Goal: Task Accomplishment & Management: Manage account settings

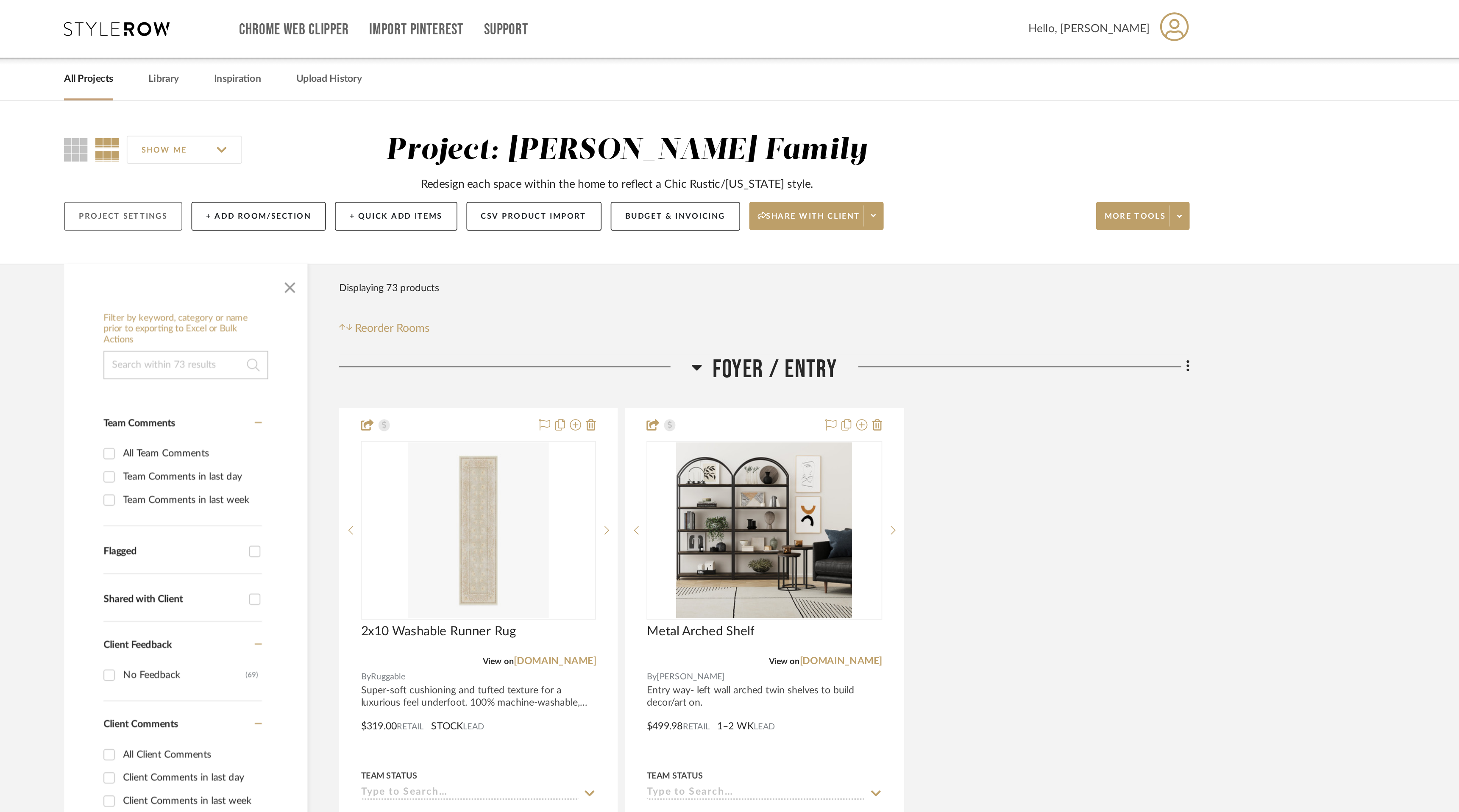
click at [440, 131] on button "Project Settings" at bounding box center [427, 130] width 71 height 18
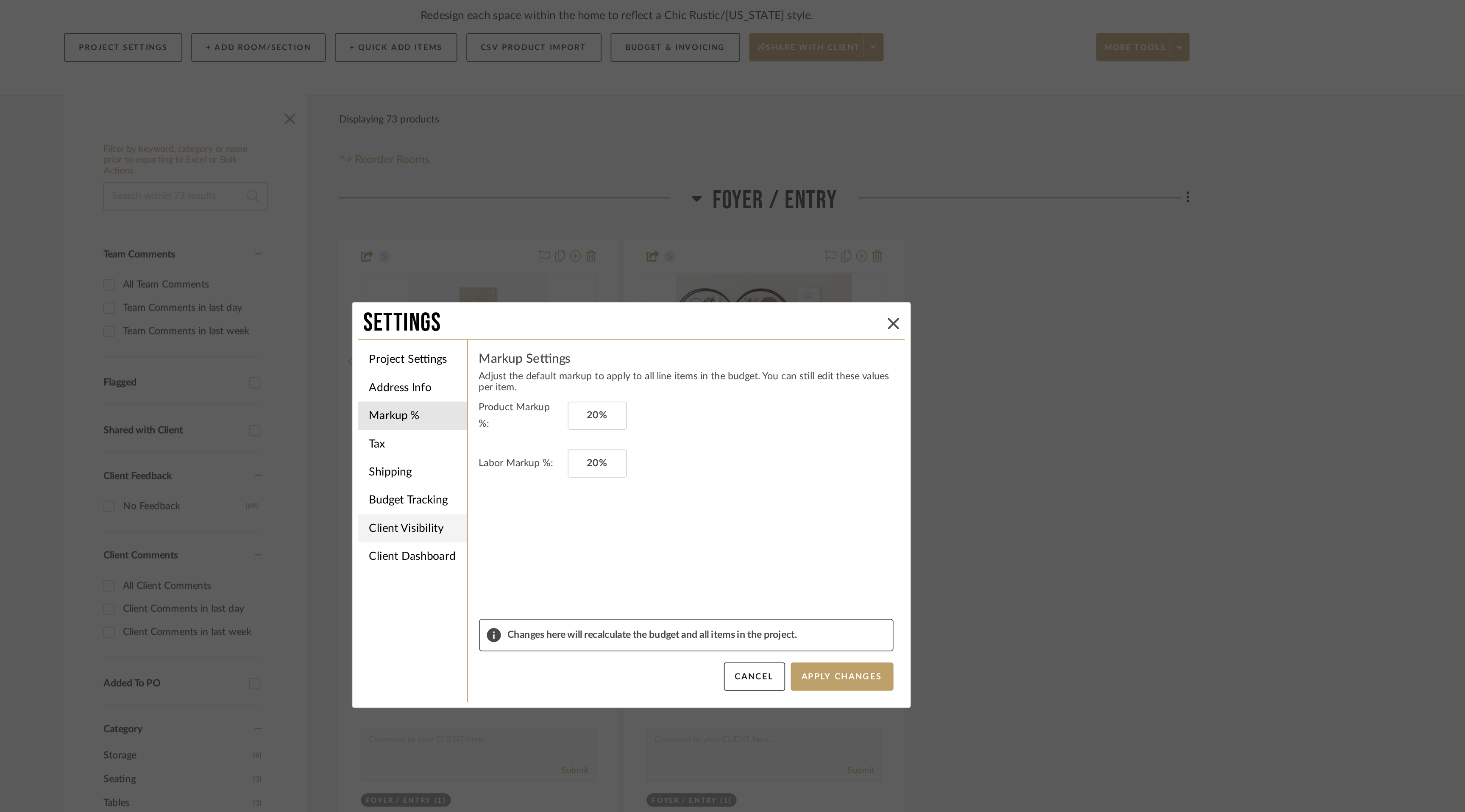
click at [611, 422] on li "Client Visibility" at bounding box center [601, 420] width 66 height 17
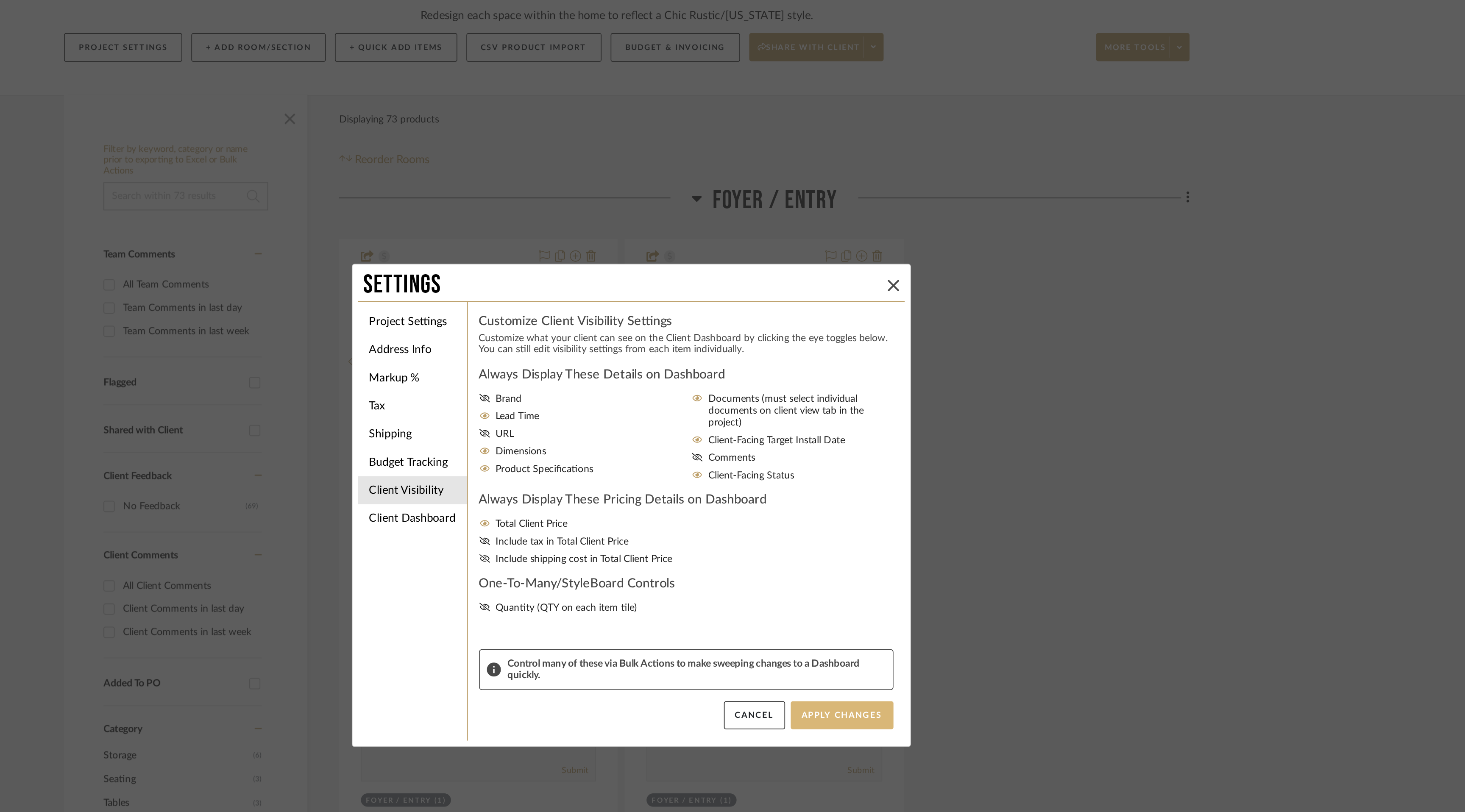
click at [852, 534] on button "Apply Changes" at bounding box center [859, 533] width 62 height 17
click at [860, 531] on button "Apply Changes" at bounding box center [859, 533] width 62 height 17
click at [889, 275] on icon at bounding box center [891, 274] width 7 height 7
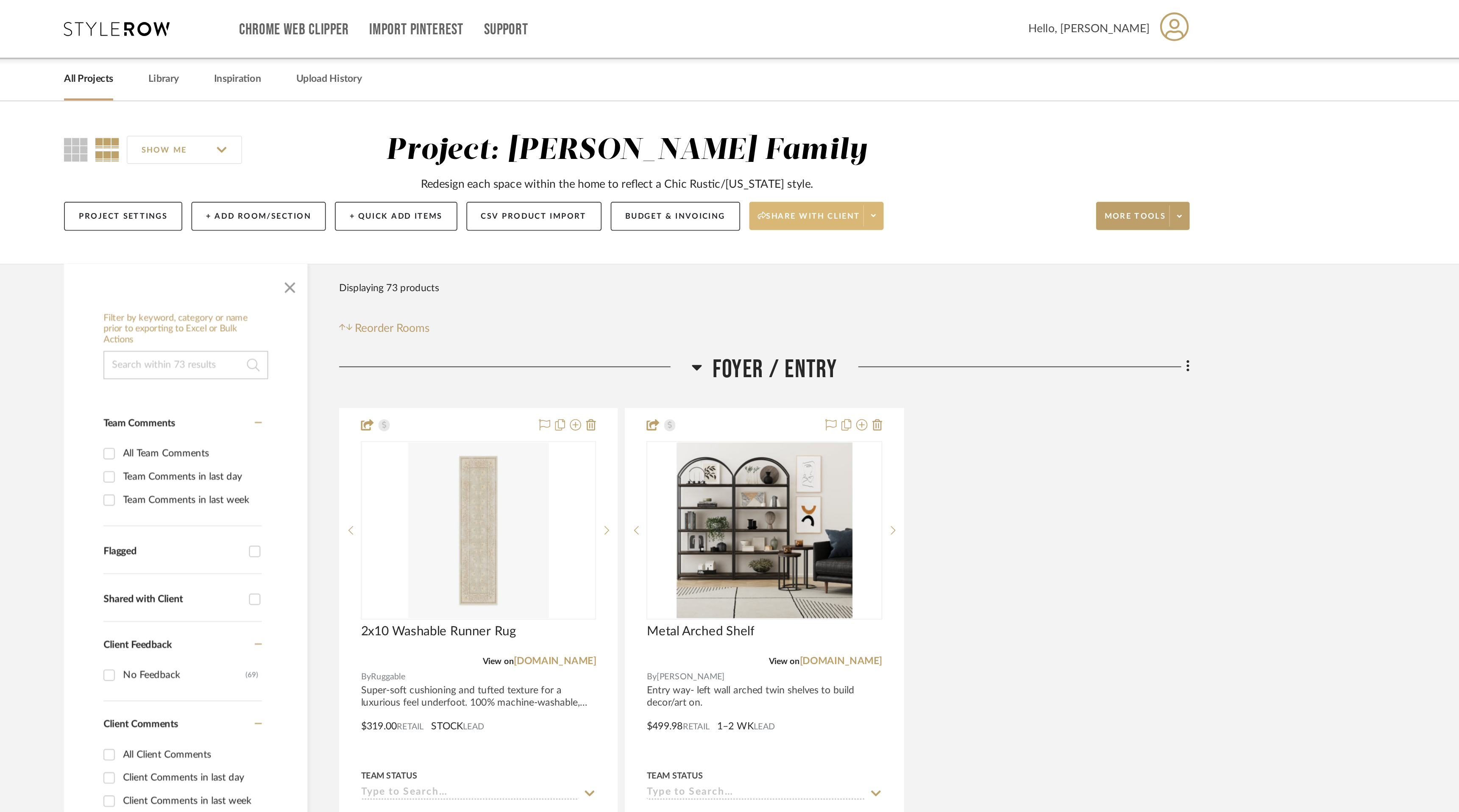
click at [880, 129] on icon at bounding box center [878, 130] width 3 height 5
click at [867, 155] on span "Preview Client Dashboard" at bounding box center [848, 154] width 73 height 7
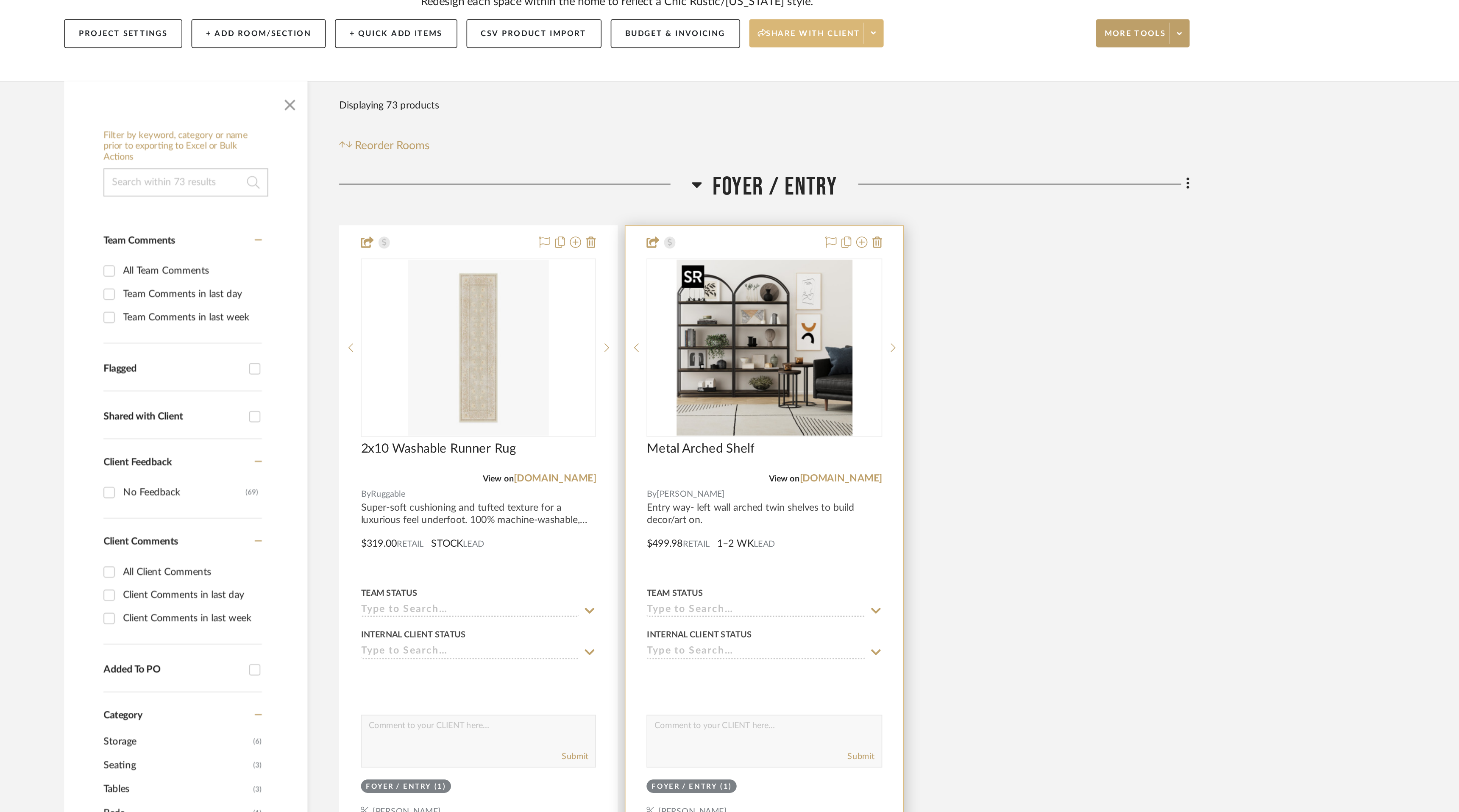
click at [807, 350] on img "0" at bounding box center [812, 320] width 106 height 106
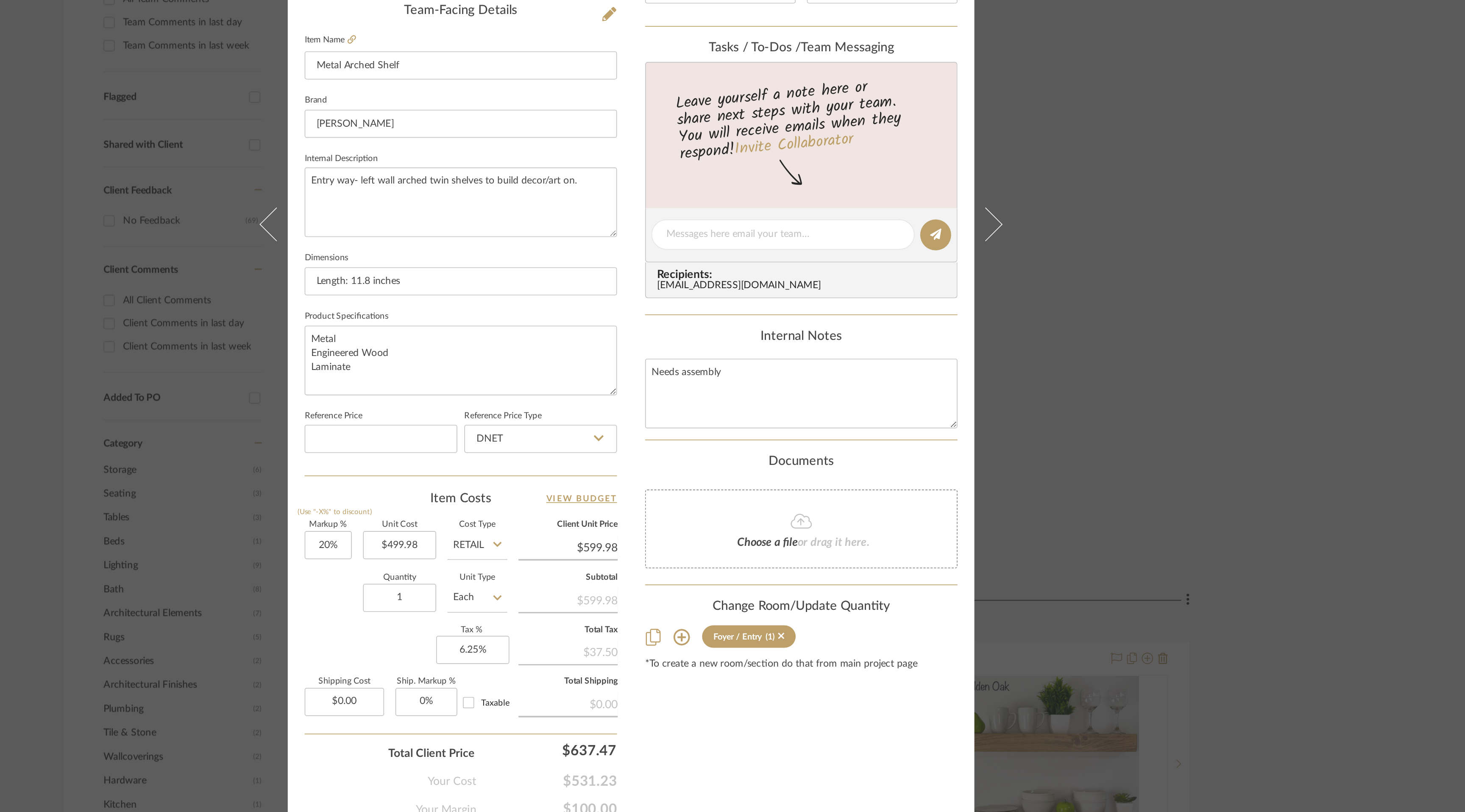
click at [650, 630] on icon at bounding box center [652, 633] width 5 height 7
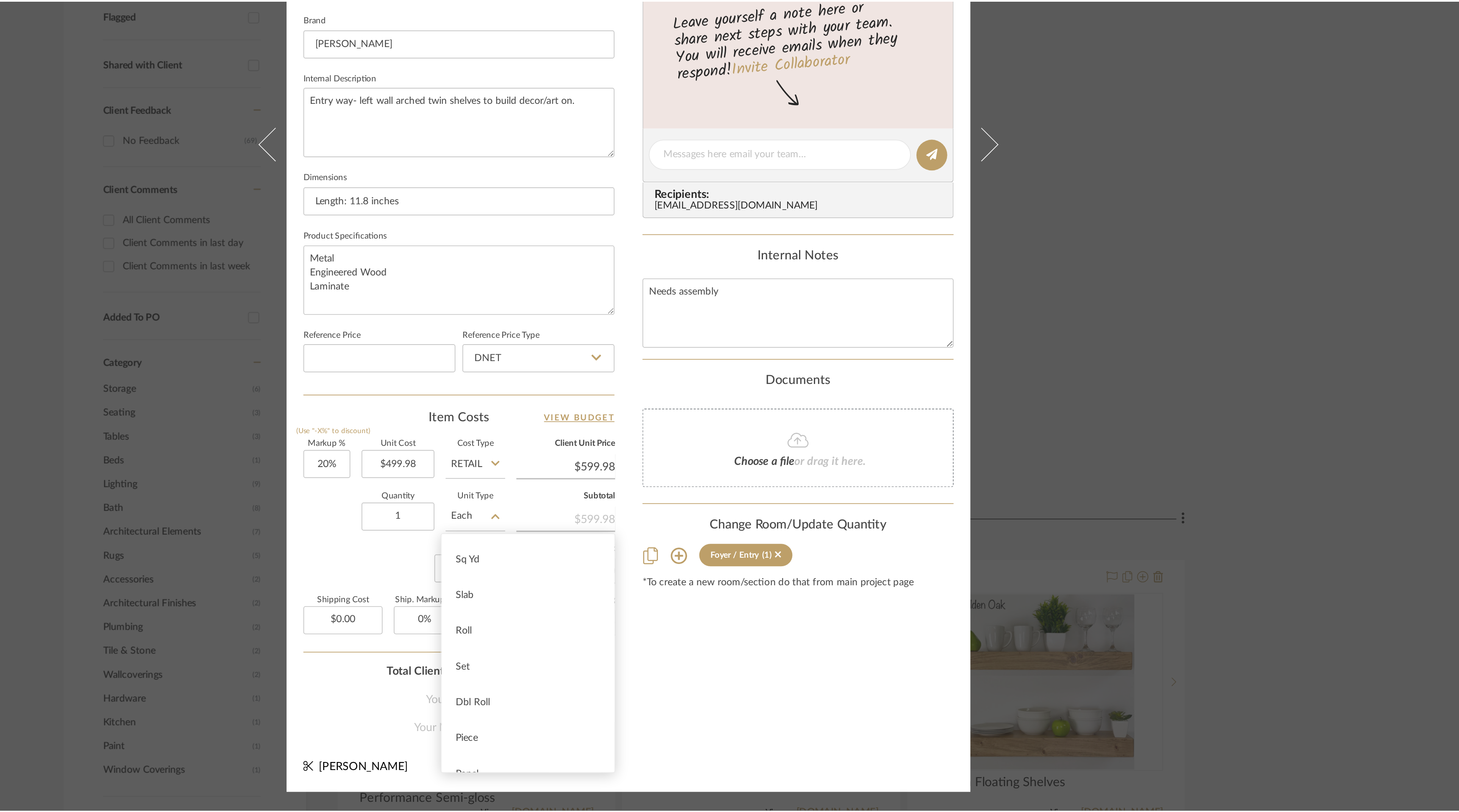
scroll to position [87, 0]
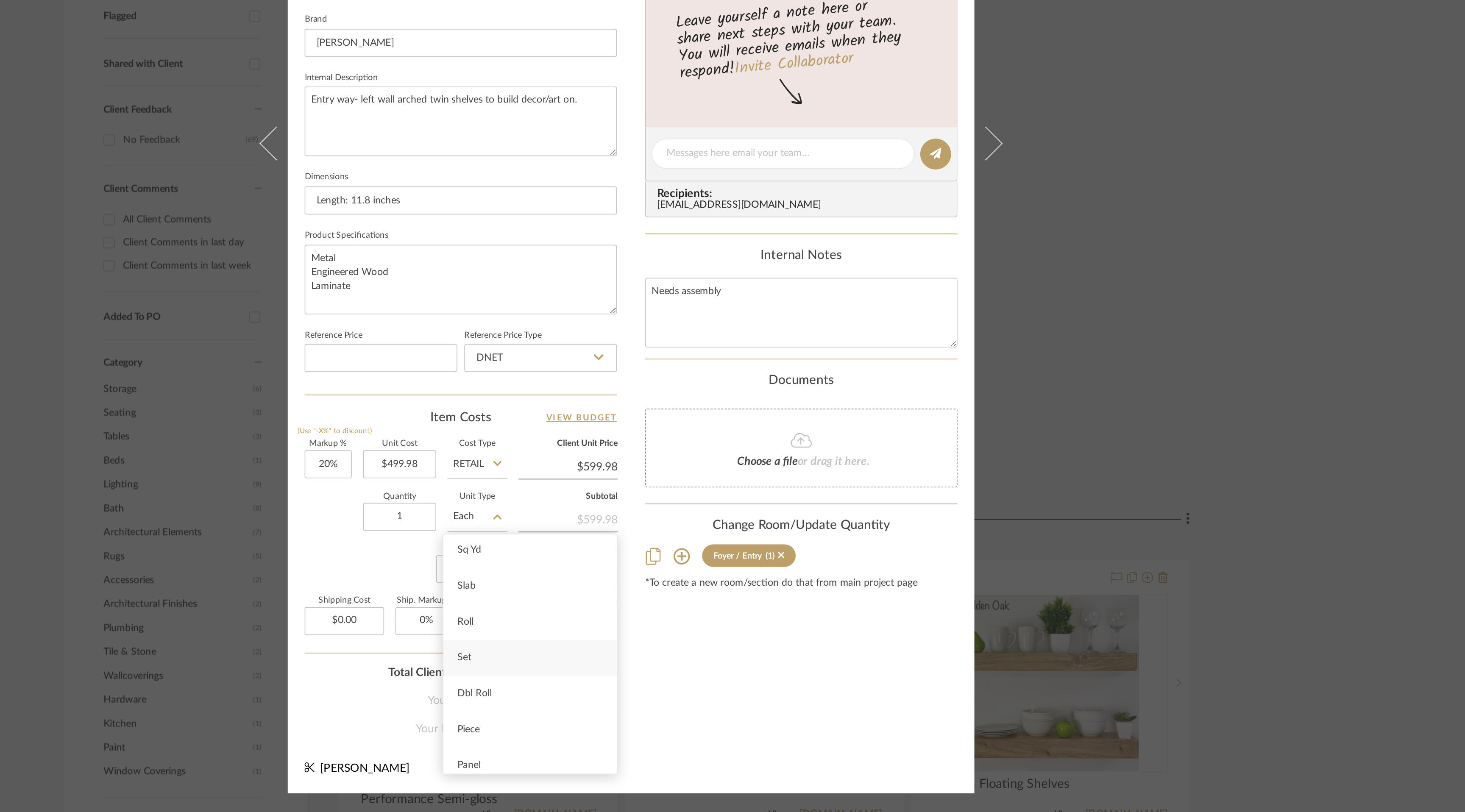
click at [703, 716] on div "Set" at bounding box center [671, 718] width 105 height 21
type input "Set"
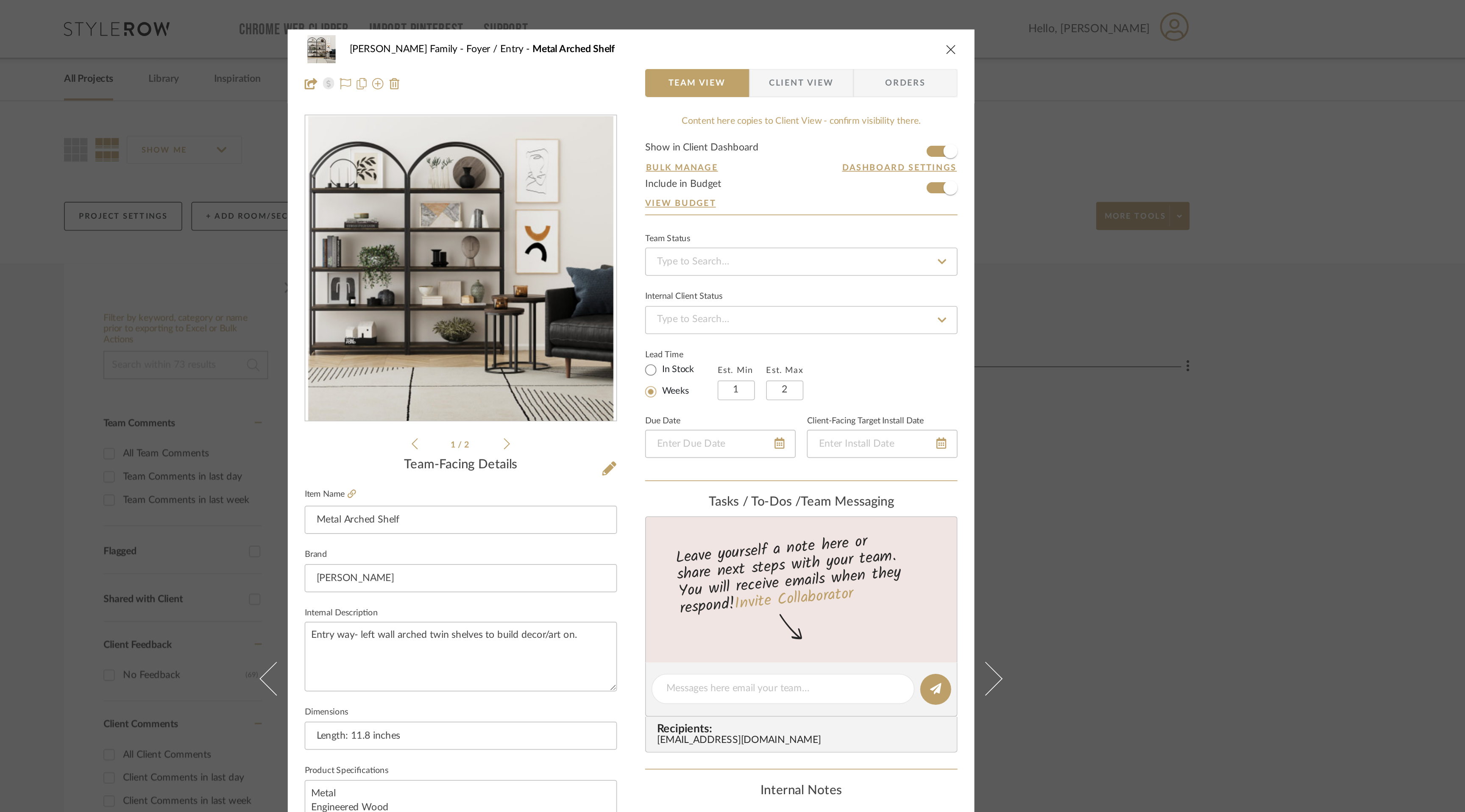
click at [923, 28] on icon "close" at bounding box center [925, 29] width 7 height 7
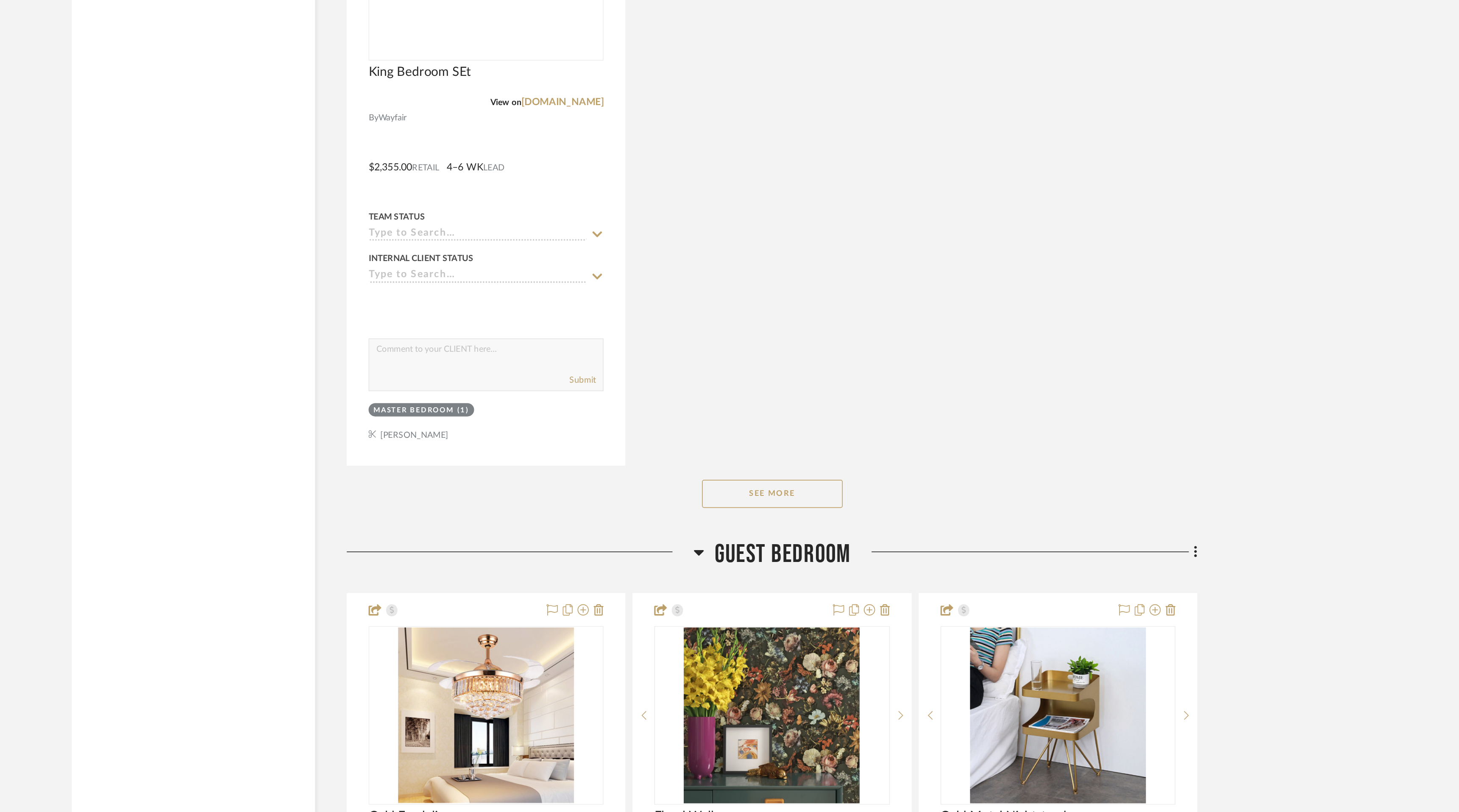
scroll to position [5727, 0]
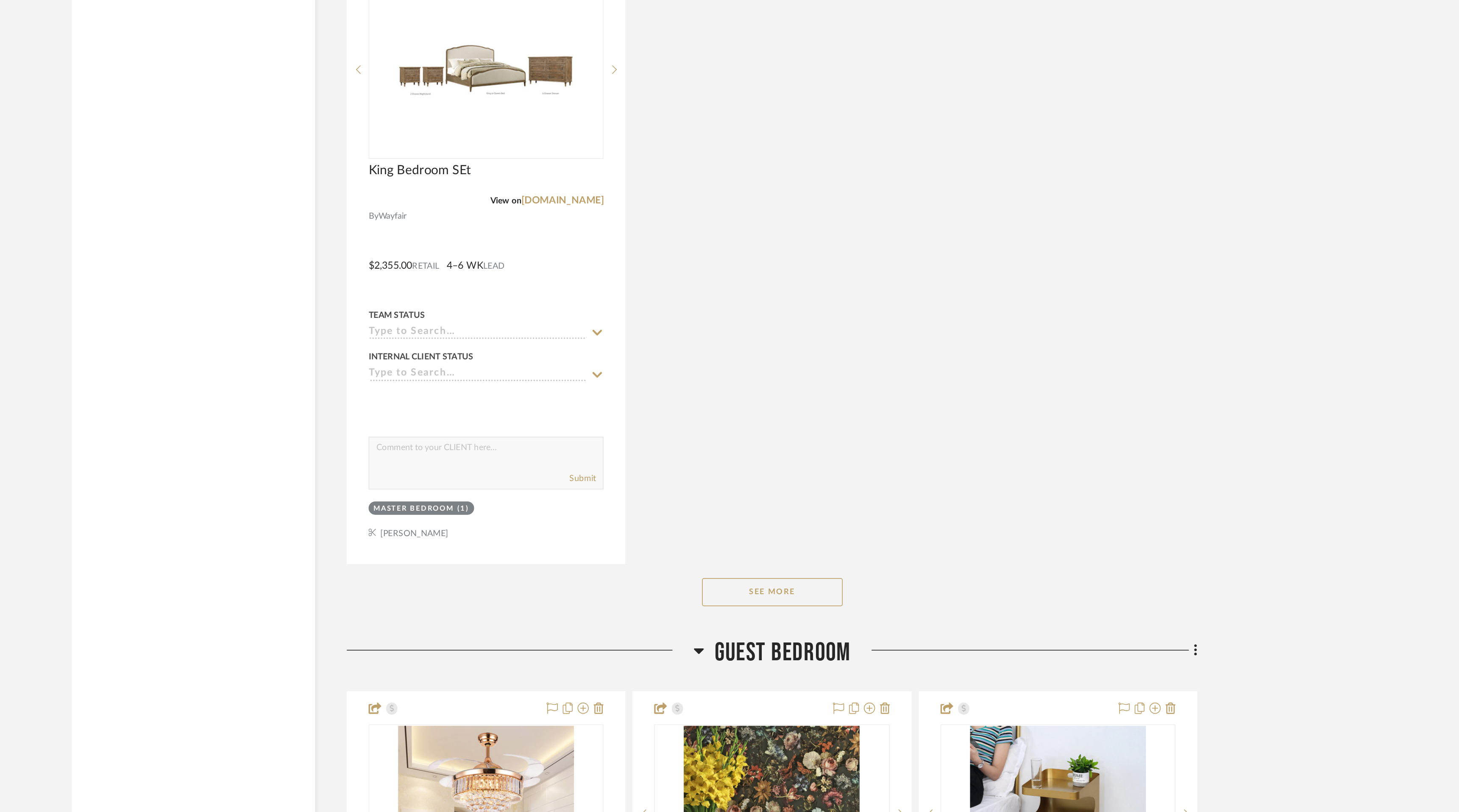
click at [817, 441] on button "See More" at bounding box center [813, 443] width 85 height 17
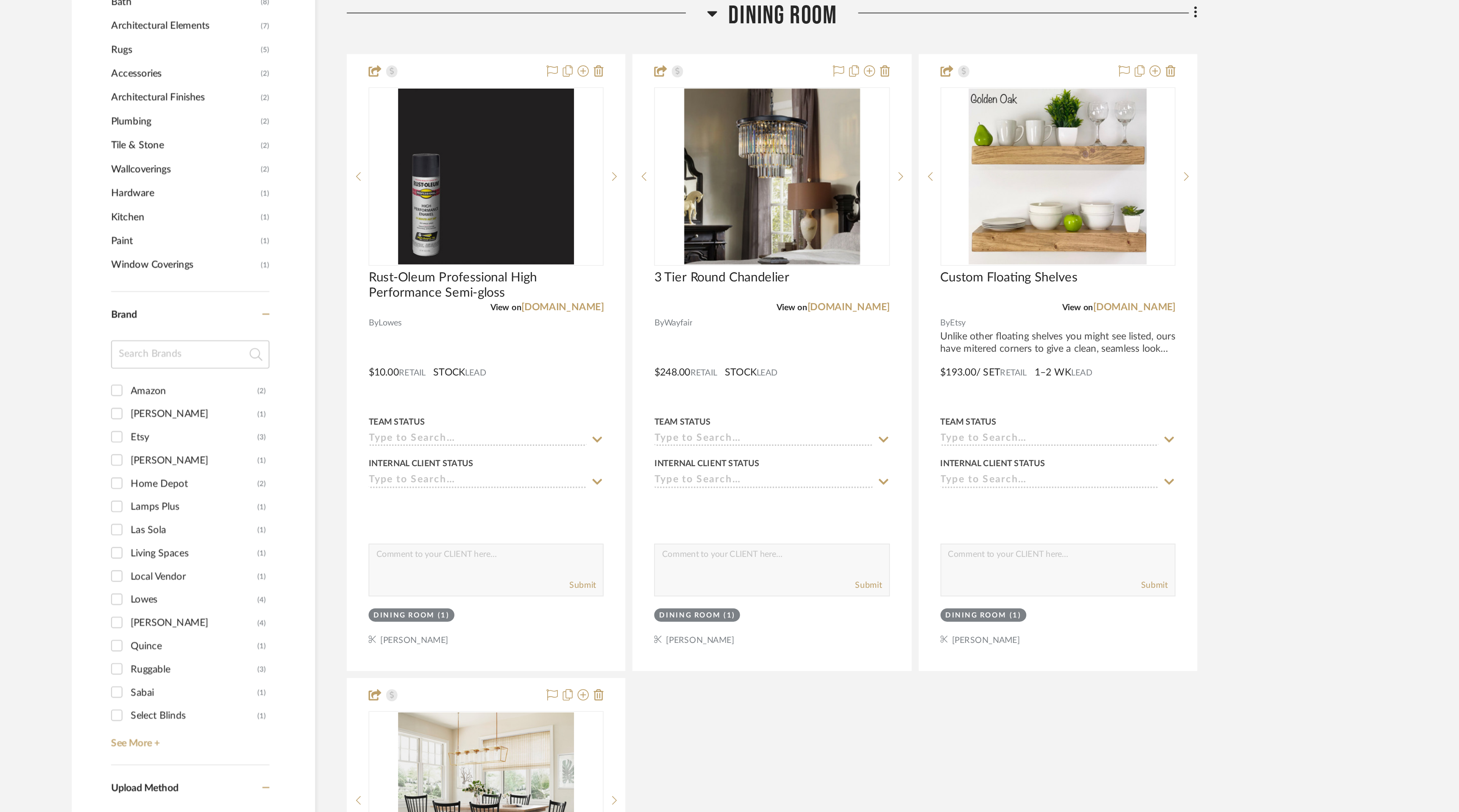
scroll to position [0, 0]
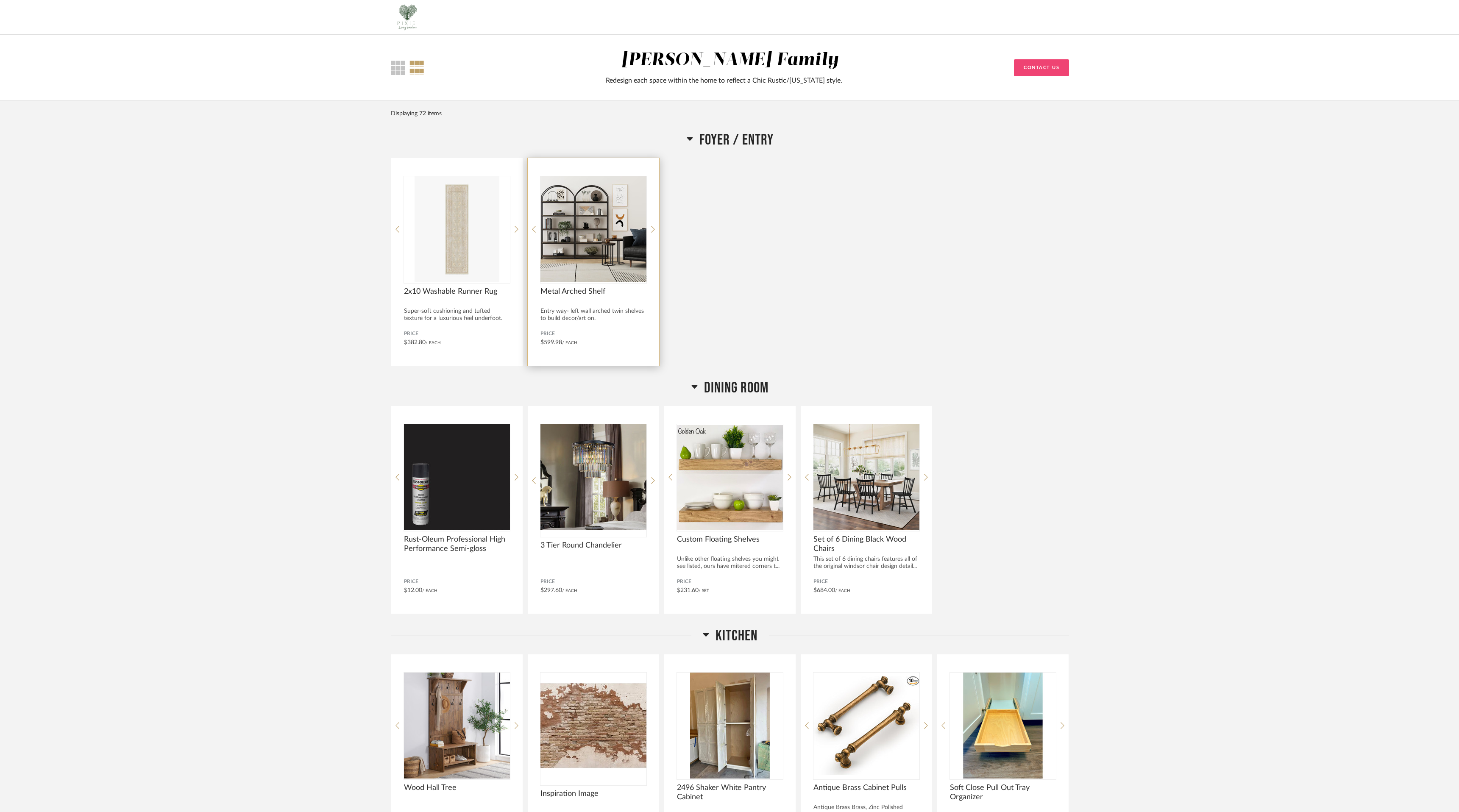
click at [595, 291] on span "Metal Arched Shelf" at bounding box center [594, 291] width 106 height 9
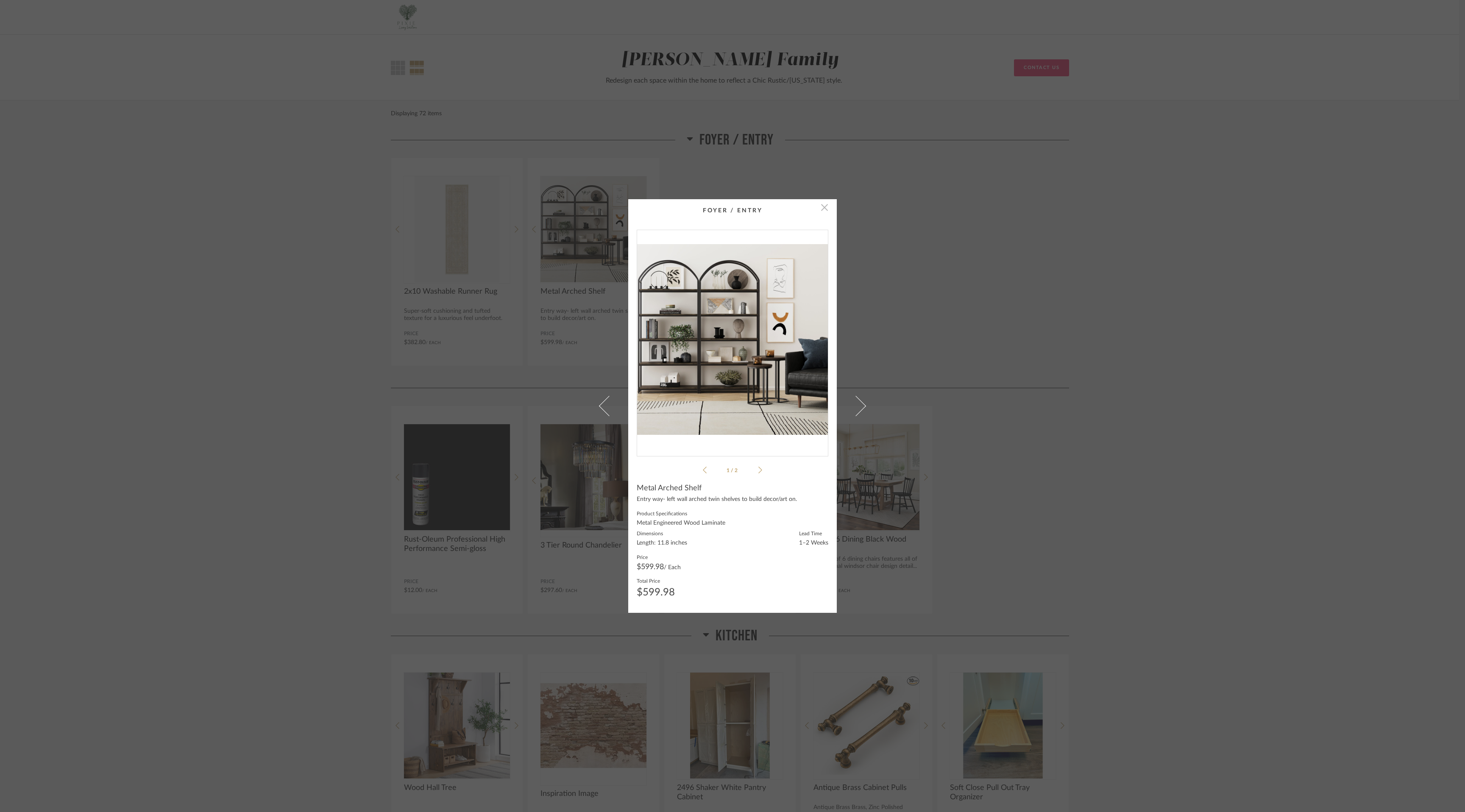
click at [819, 209] on span "button" at bounding box center [825, 208] width 17 height 17
